Goal: Task Accomplishment & Management: Use online tool/utility

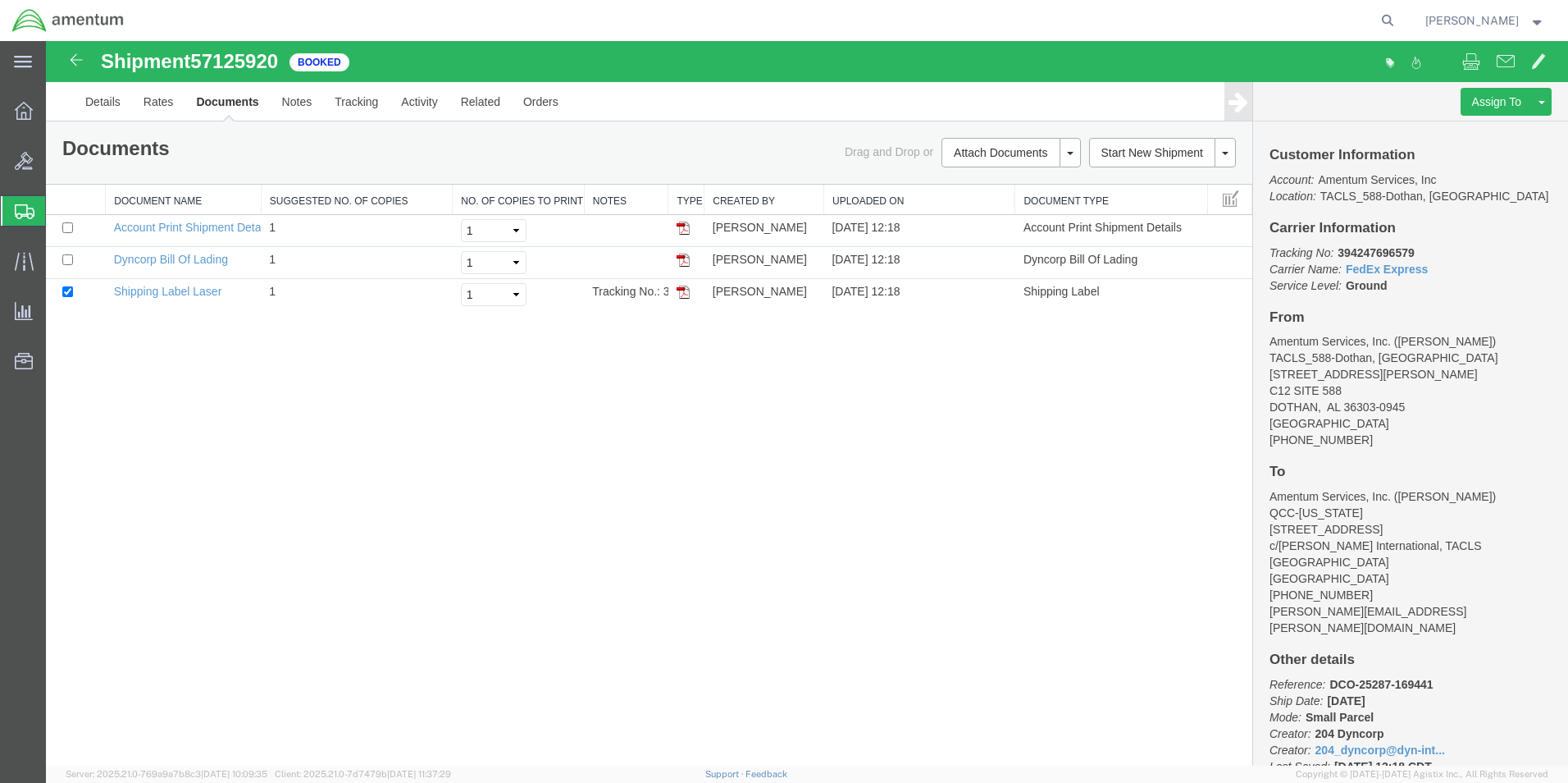
click at [0, 0] on span "Shipment Manager" at bounding box center [0, 0] width 0 height 0
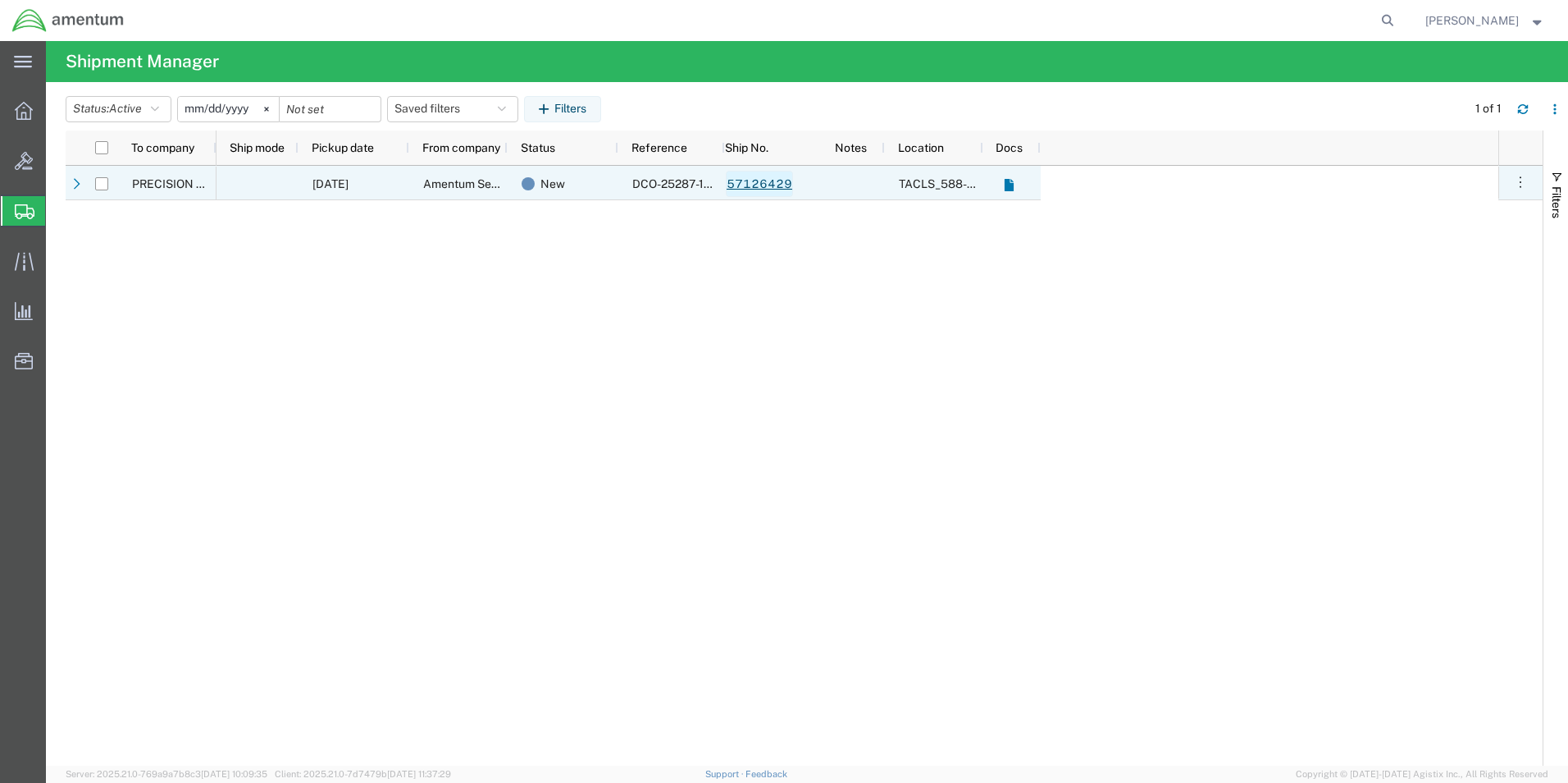
click at [762, 185] on link "57126429" at bounding box center [759, 184] width 67 height 26
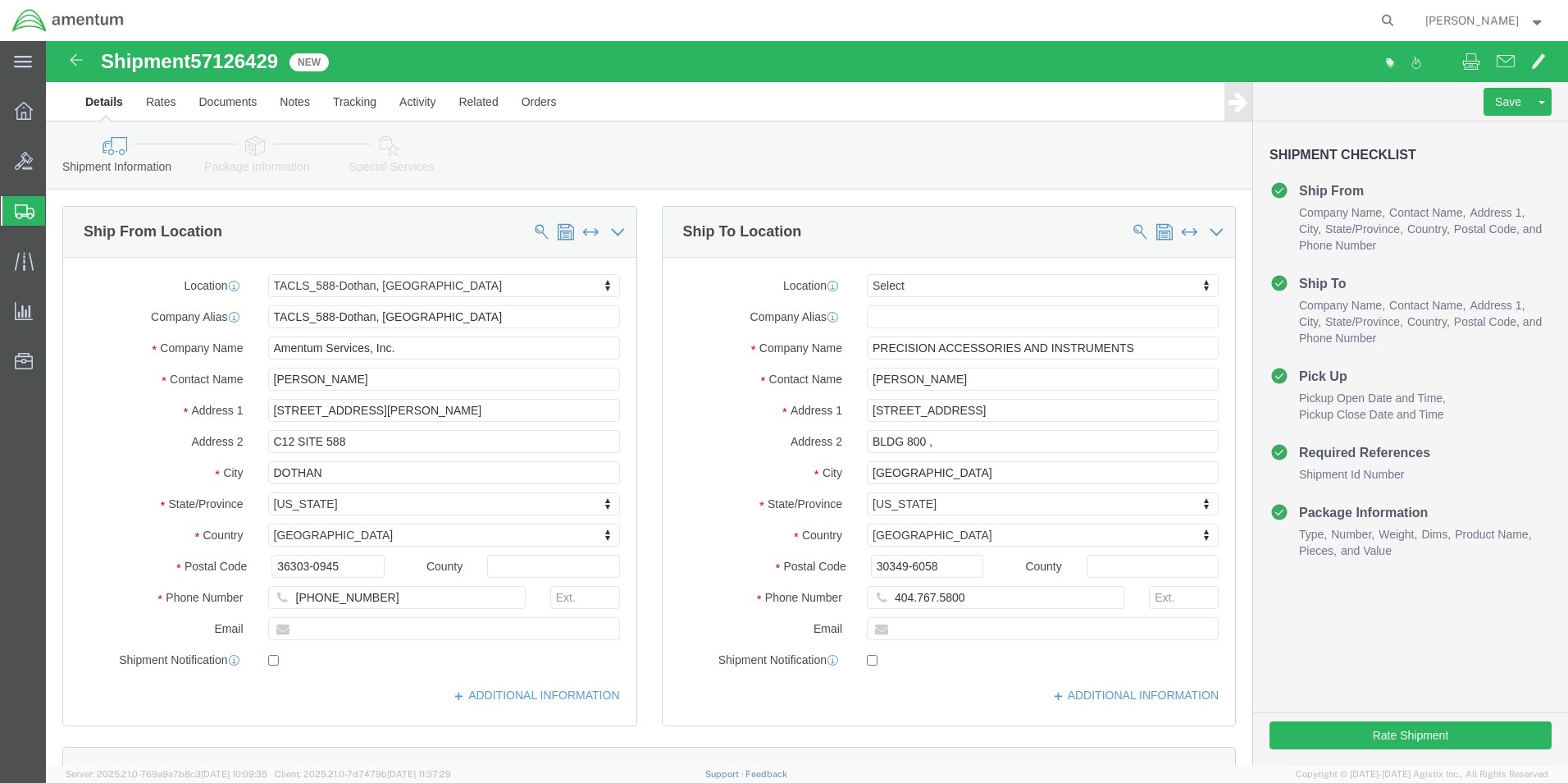
select select "42706"
select select
click input "404.767.5800"
type input "[PHONE_NUMBER]"
click button "Rate Shipment"
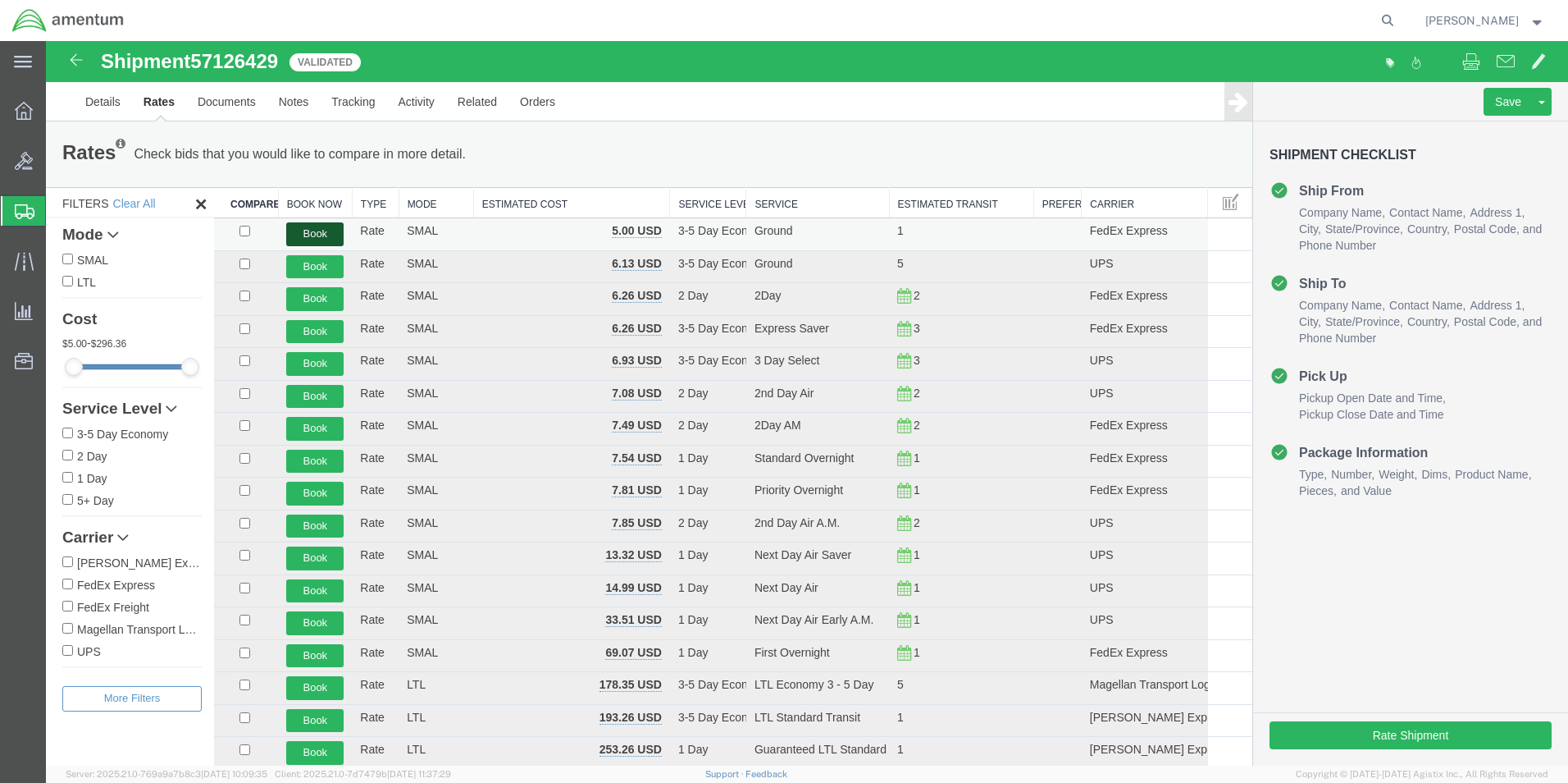
click at [327, 236] on button "Book" at bounding box center [315, 234] width 58 height 24
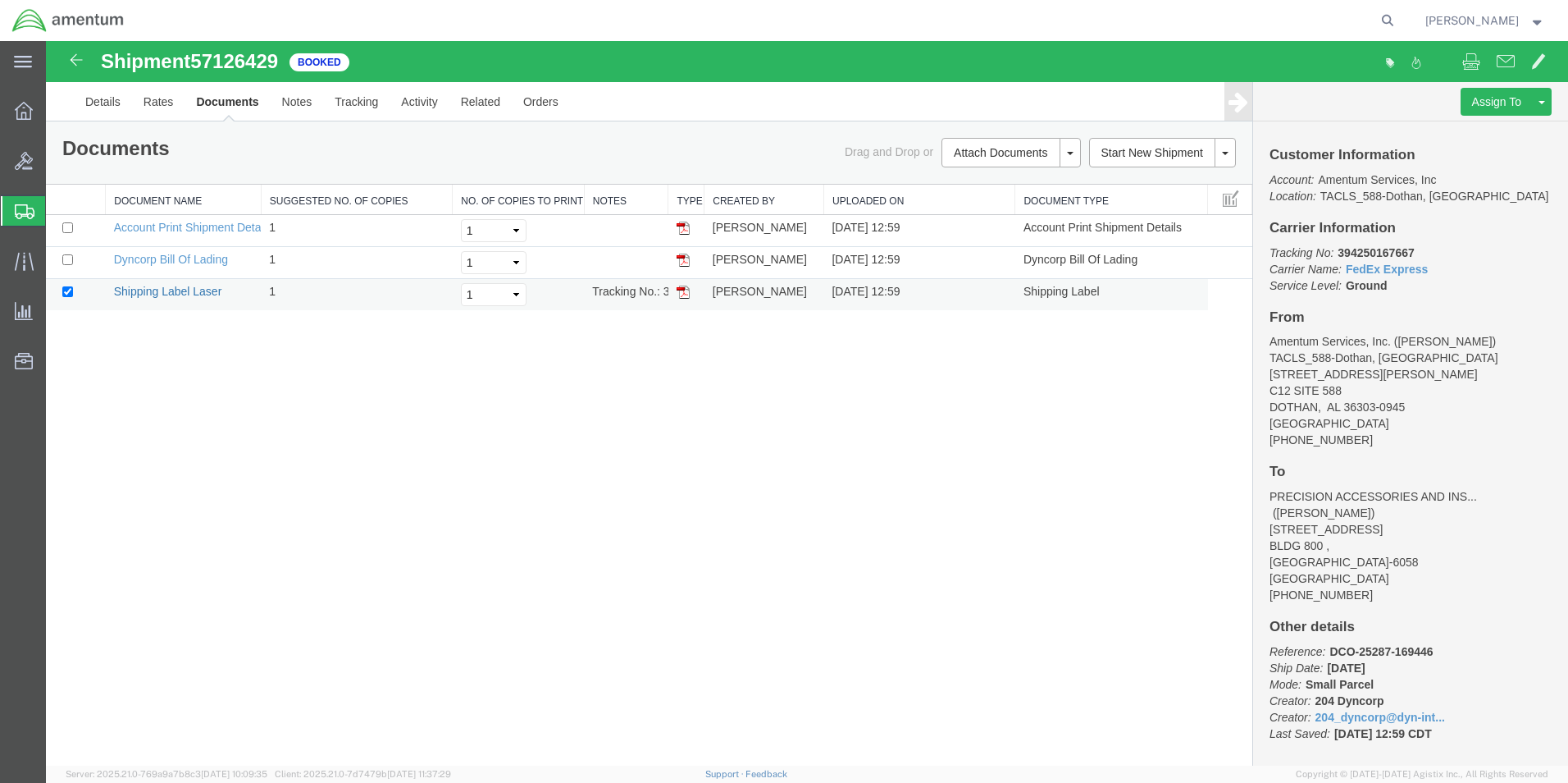
click at [155, 294] on link "Shipping Label Laser" at bounding box center [168, 292] width 109 height 13
click at [0, 0] on span "Shipment Manager" at bounding box center [0, 0] width 0 height 0
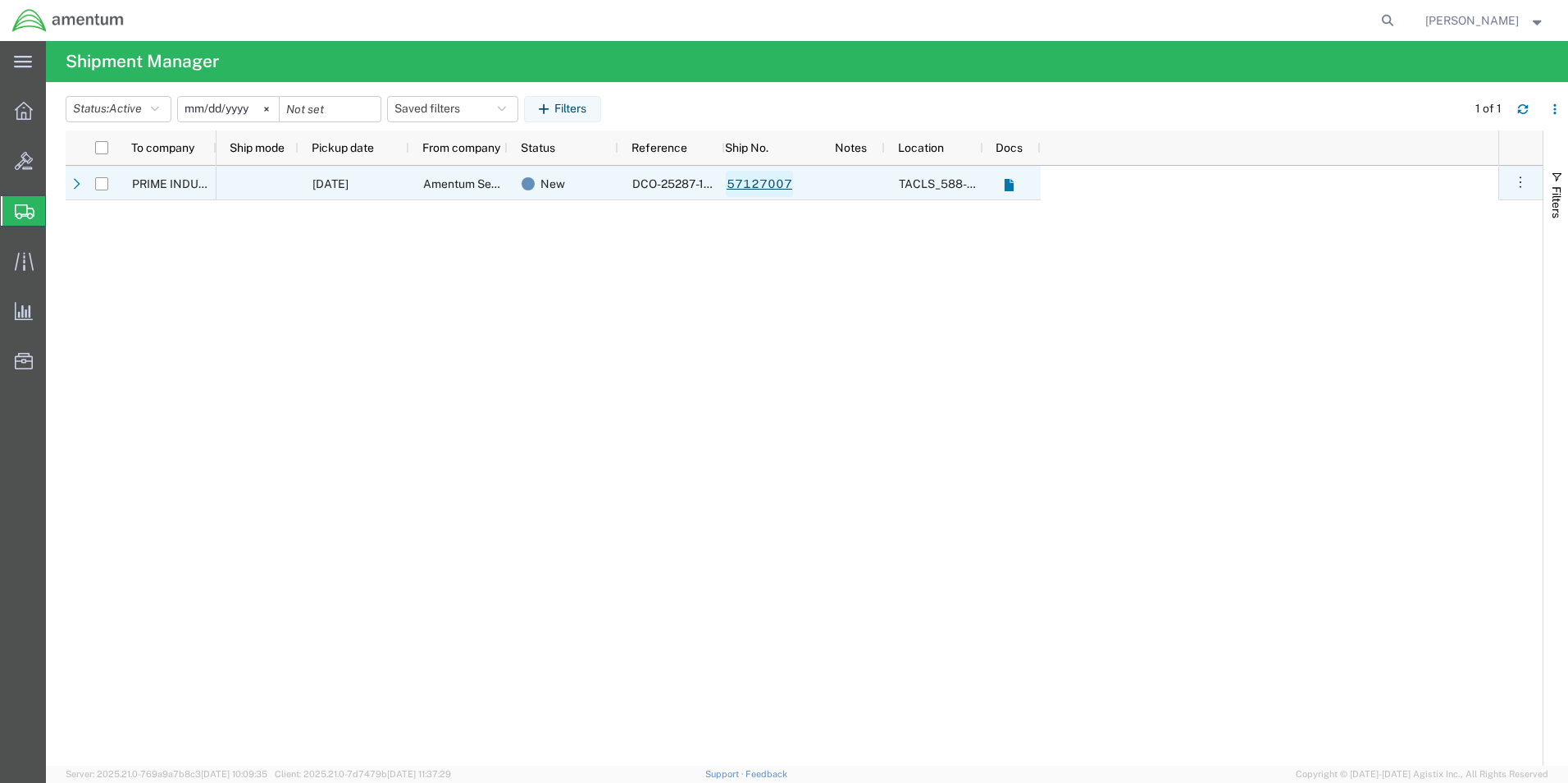
click at [772, 187] on link "57127007" at bounding box center [759, 184] width 67 height 26
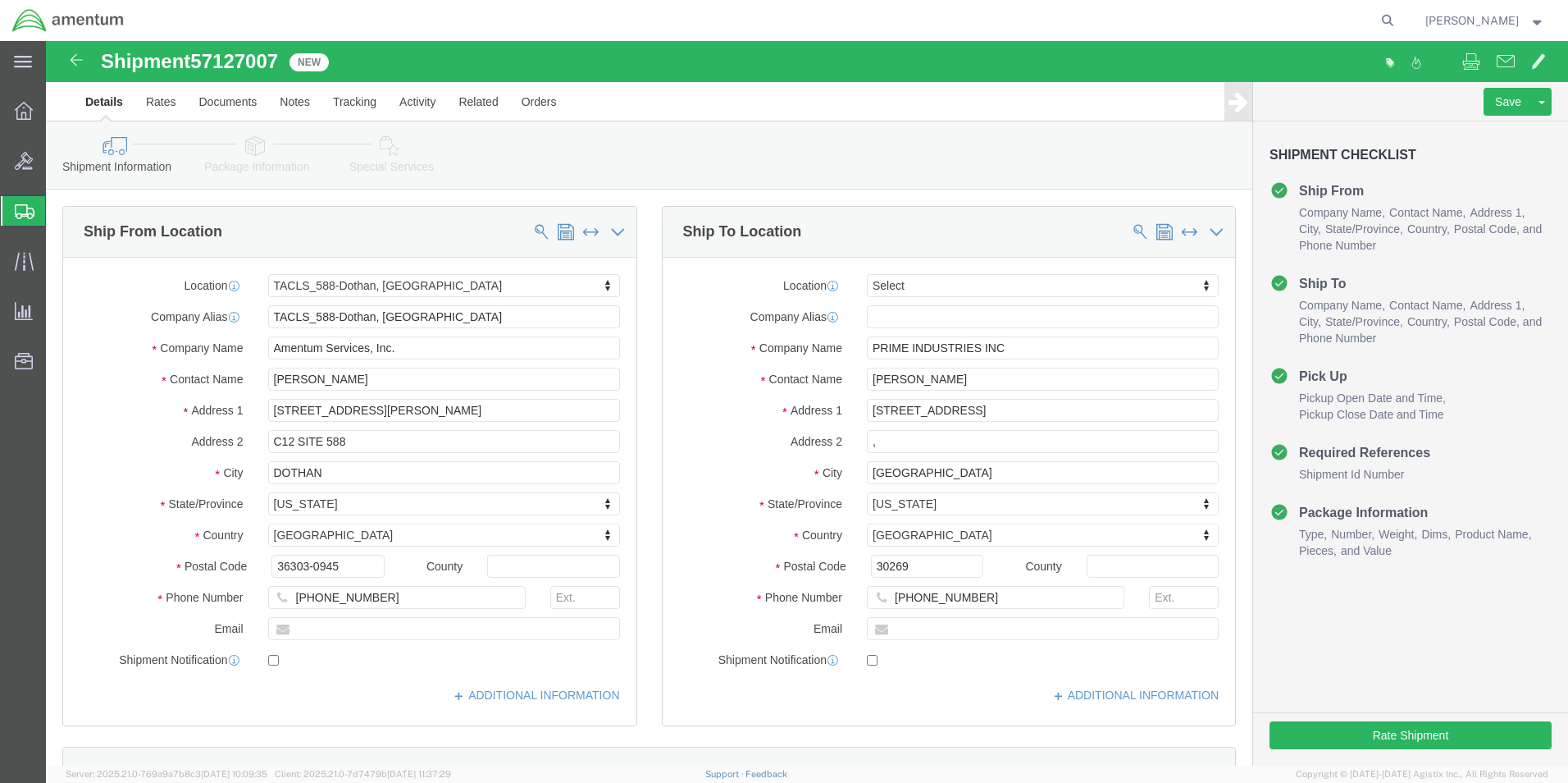
select select "42706"
select select
click button "Rate Shipment"
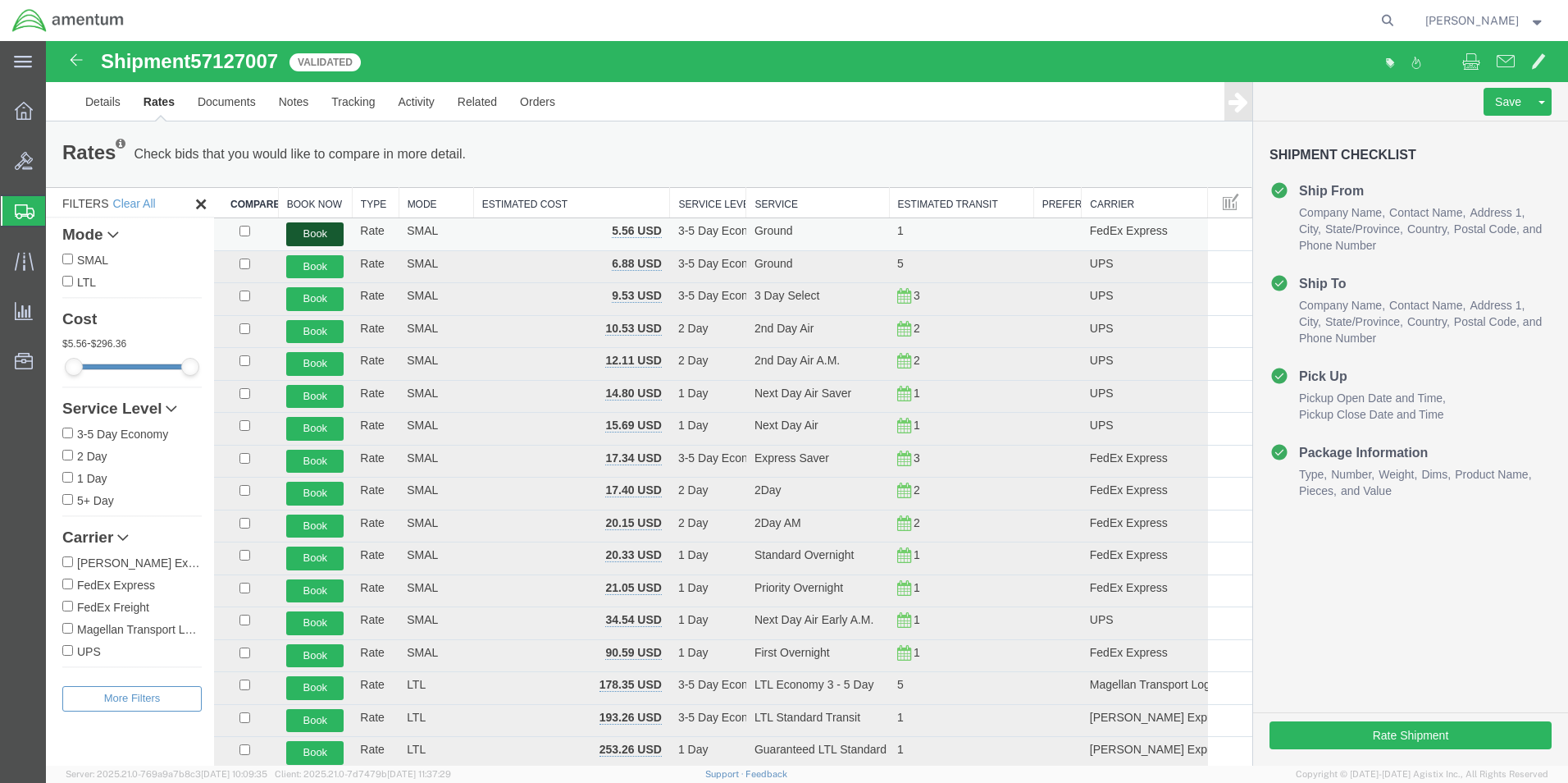
click at [307, 238] on button "Book" at bounding box center [315, 234] width 58 height 24
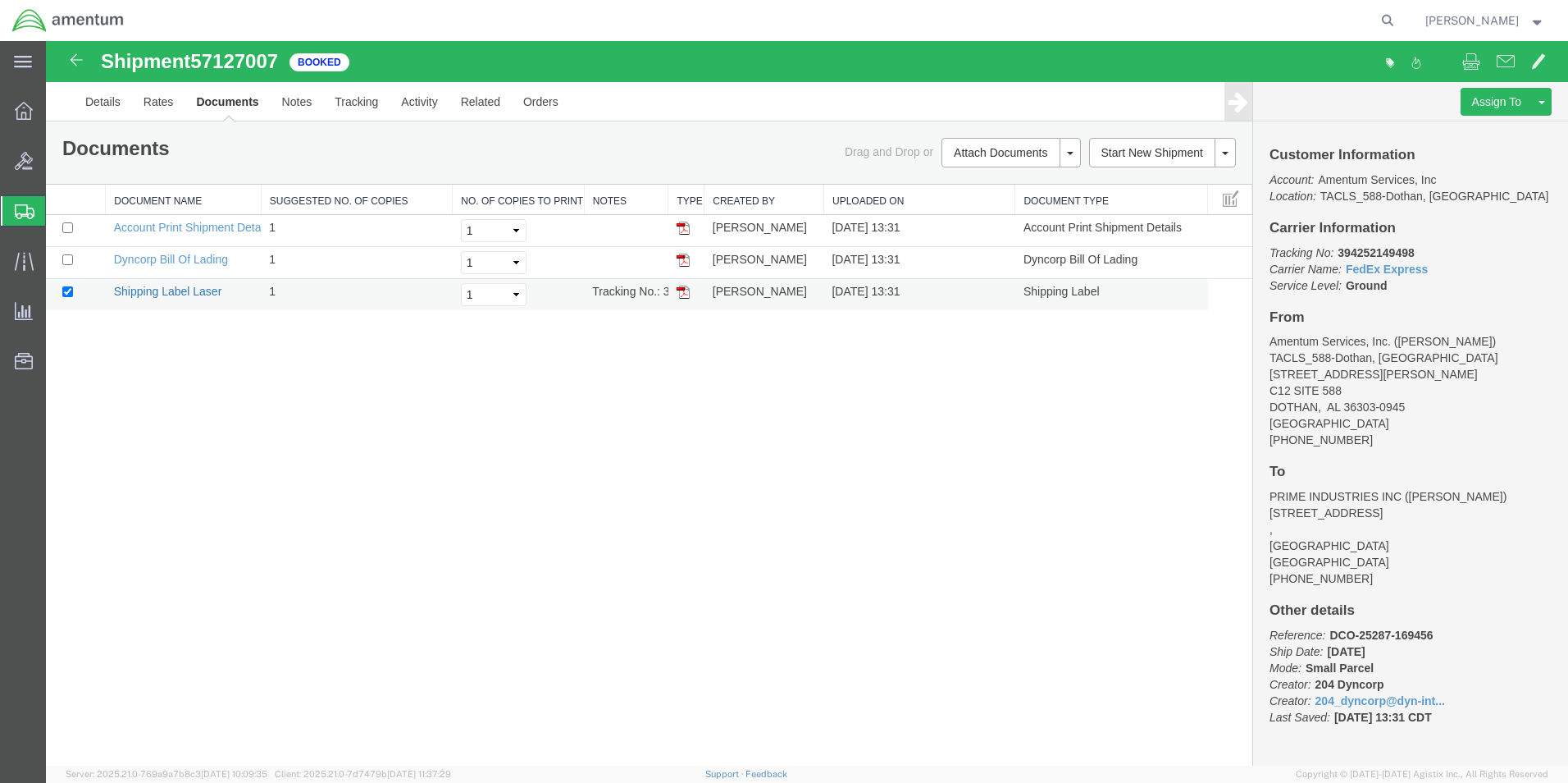
click at [167, 294] on link "Shipping Label Laser" at bounding box center [168, 292] width 109 height 13
